Goal: Check status: Check status

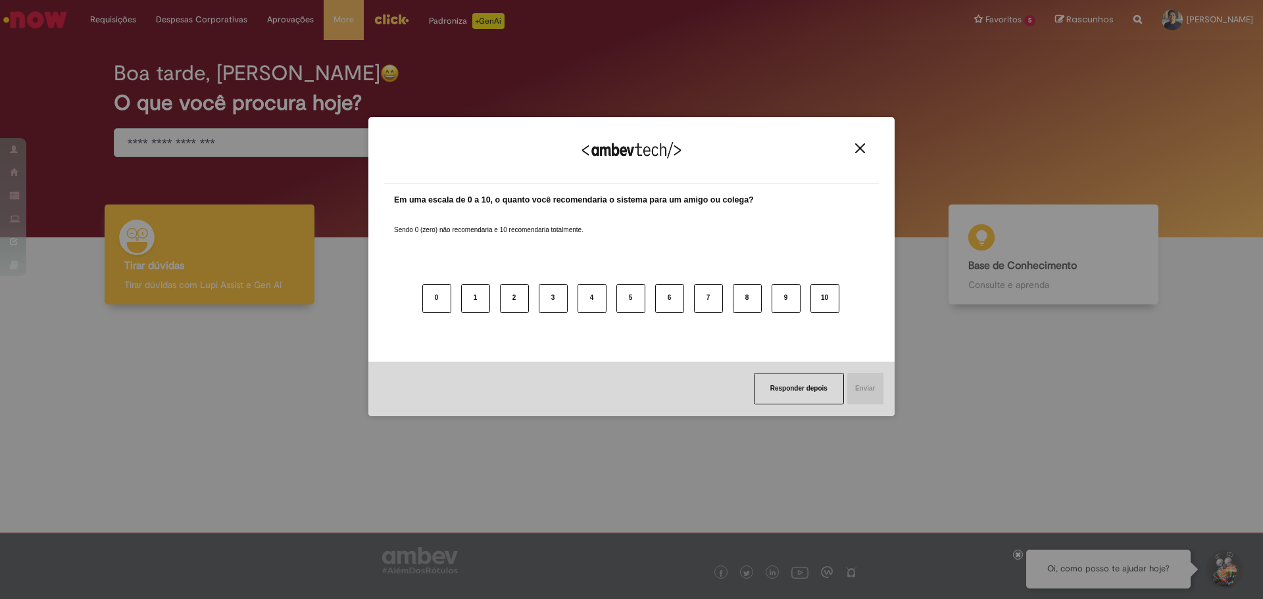
click at [864, 151] on img "Close" at bounding box center [860, 148] width 10 height 10
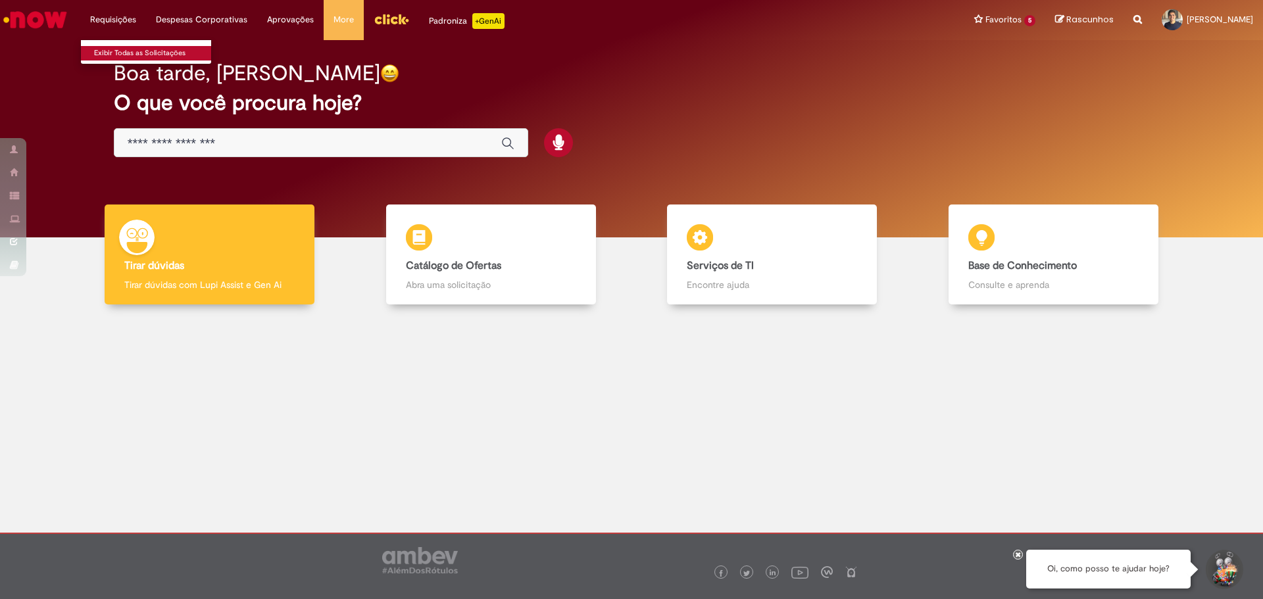
click at [109, 51] on link "Exibir Todas as Solicitações" at bounding box center [153, 53] width 145 height 14
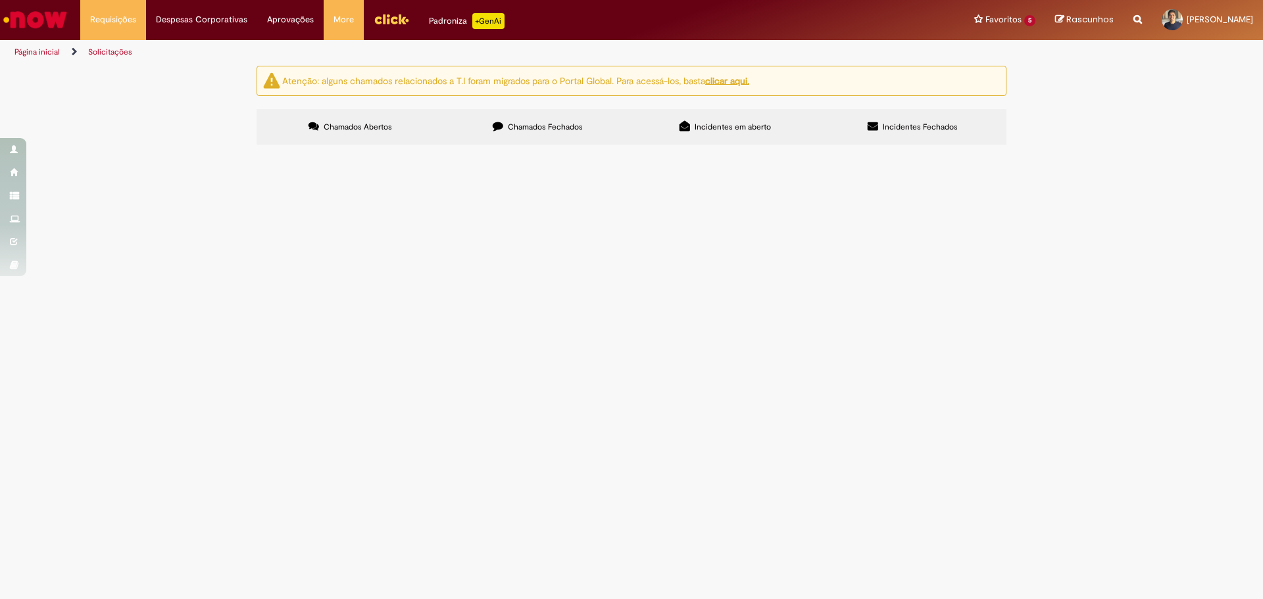
click at [907, 114] on label "Incidentes Fechados" at bounding box center [913, 127] width 188 height 36
click at [524, 122] on span "Chamados Fechados" at bounding box center [545, 127] width 75 height 11
click at [0, 0] on span "Dúvida Fiscal" at bounding box center [0, 0] width 0 height 0
click at [0, 0] on td at bounding box center [0, 0] width 0 height 0
click at [0, 0] on span "Dúvida Fiscal" at bounding box center [0, 0] width 0 height 0
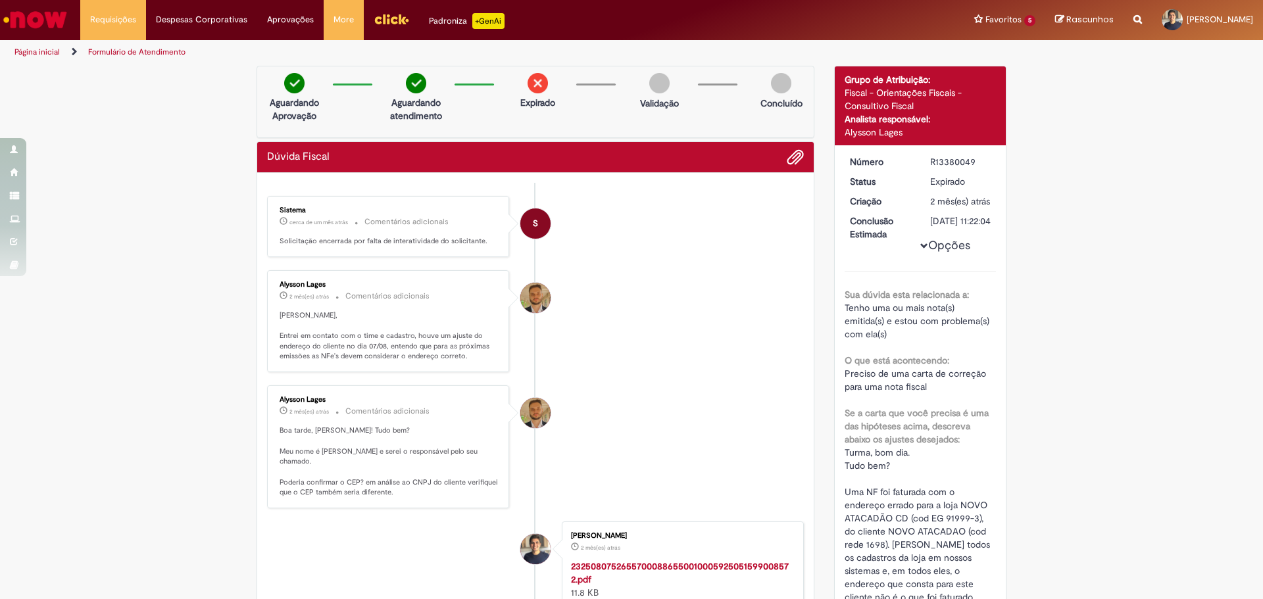
drag, startPoint x: 840, startPoint y: 130, endPoint x: 960, endPoint y: 130, distance: 120.4
click at [960, 130] on div "Alysson Lages" at bounding box center [921, 132] width 152 height 13
drag, startPoint x: 295, startPoint y: 338, endPoint x: 482, endPoint y: 364, distance: 188.6
click at [482, 364] on div "Alysson Lages 2 mês(es) atrás 2 meses atrás Comentários adicionais [PERSON_NAME…" at bounding box center [388, 321] width 234 height 95
click at [82, 363] on div "Verificar Código de Barras Aguardando Aprovação Aguardando atendimento Expirado…" at bounding box center [631, 584] width 1263 height 1037
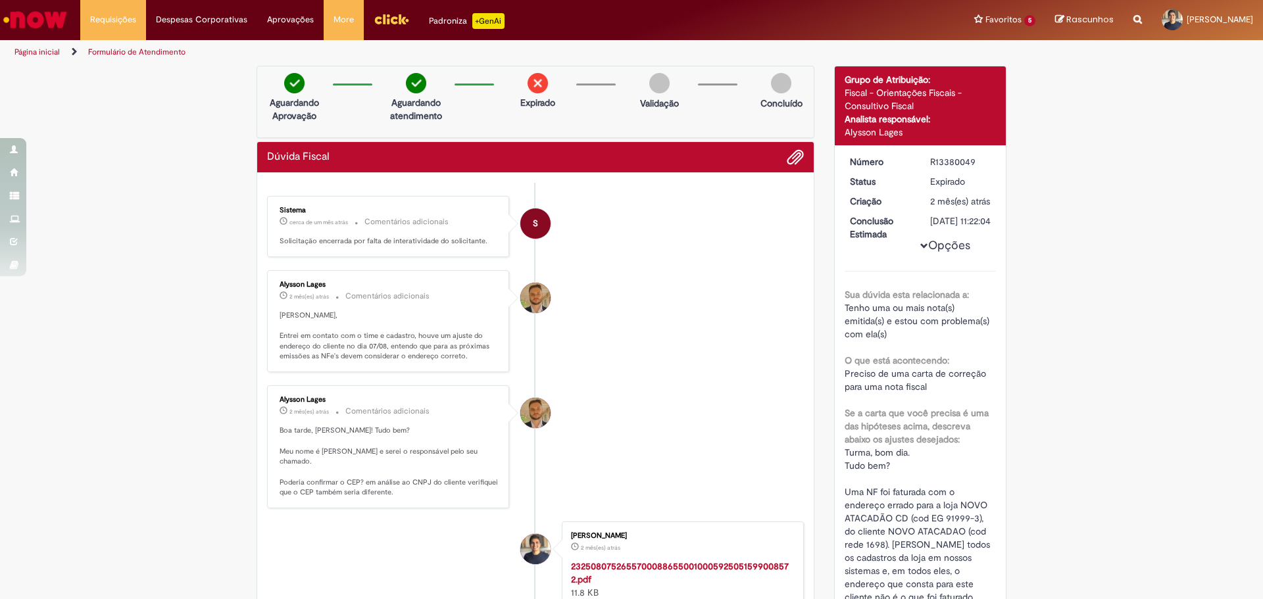
click at [26, 15] on img "Ir para a Homepage" at bounding box center [35, 20] width 68 height 26
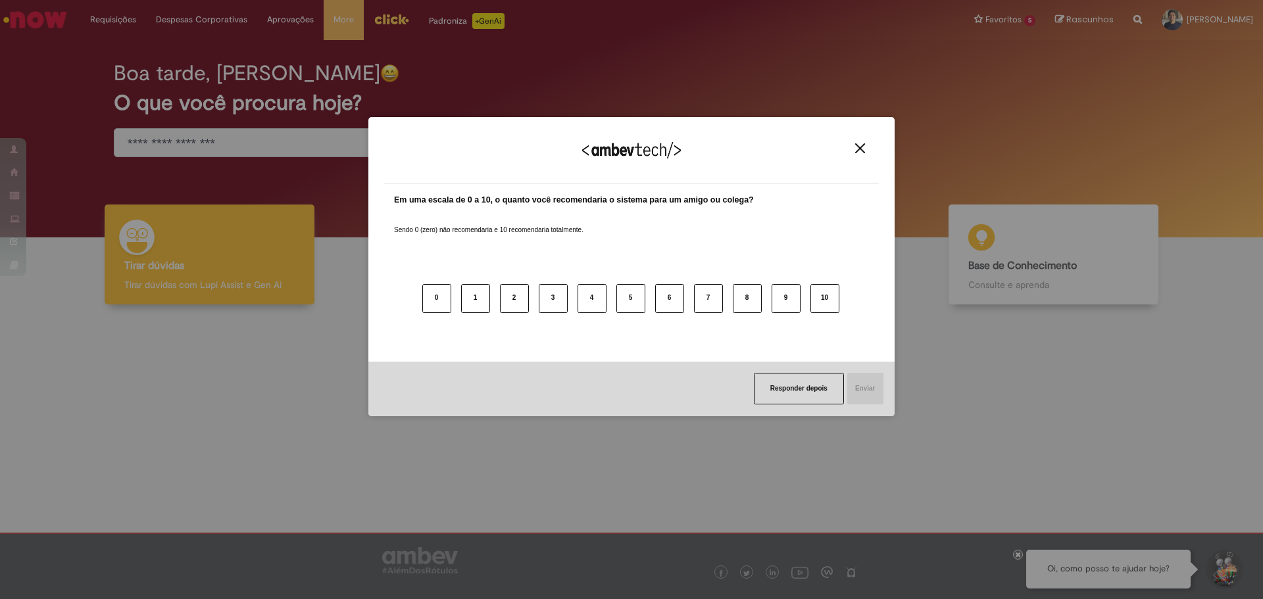
click at [857, 149] on img "Close" at bounding box center [860, 148] width 10 height 10
